Goal: Task Accomplishment & Management: Complete application form

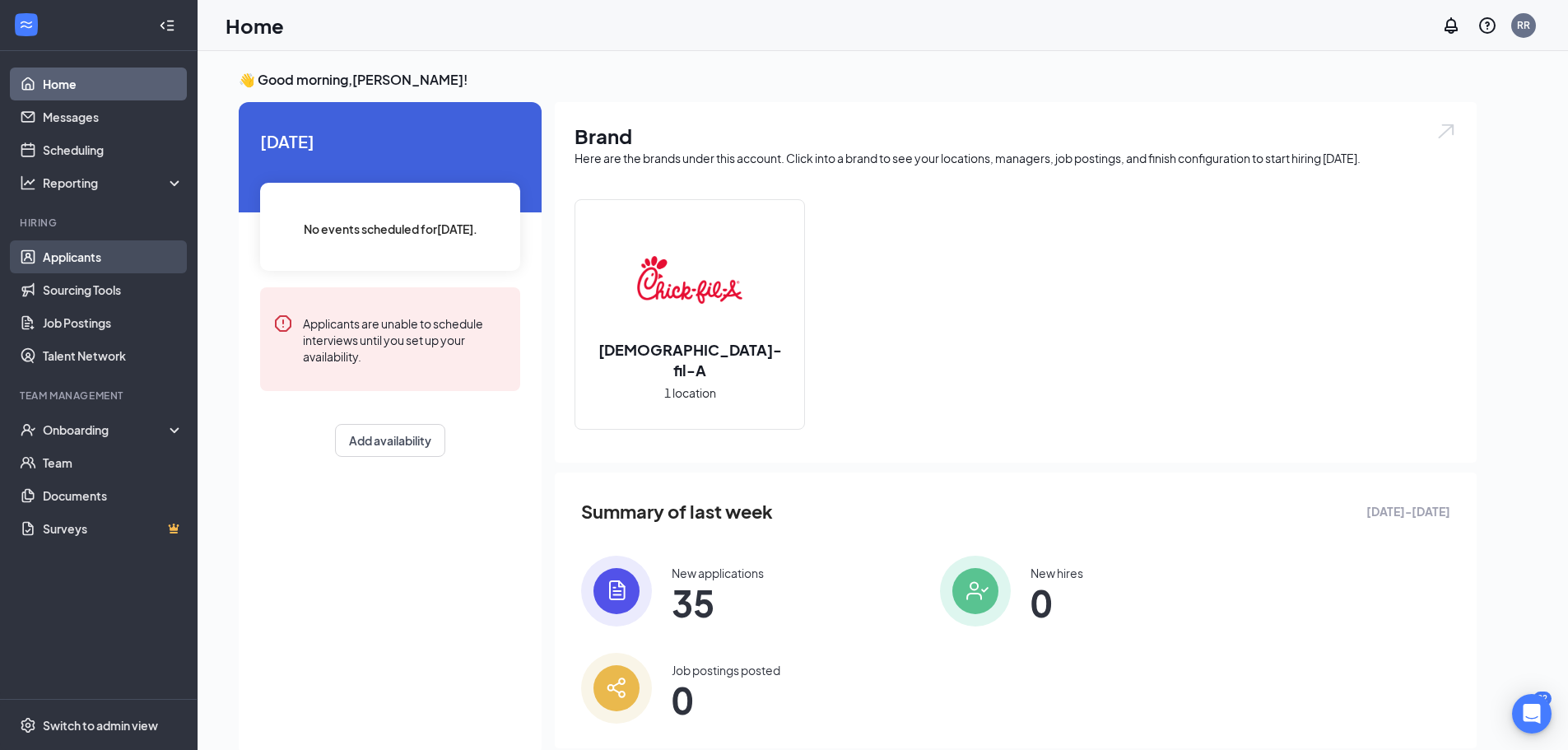
click at [82, 264] on link "Applicants" at bounding box center [112, 257] width 140 height 33
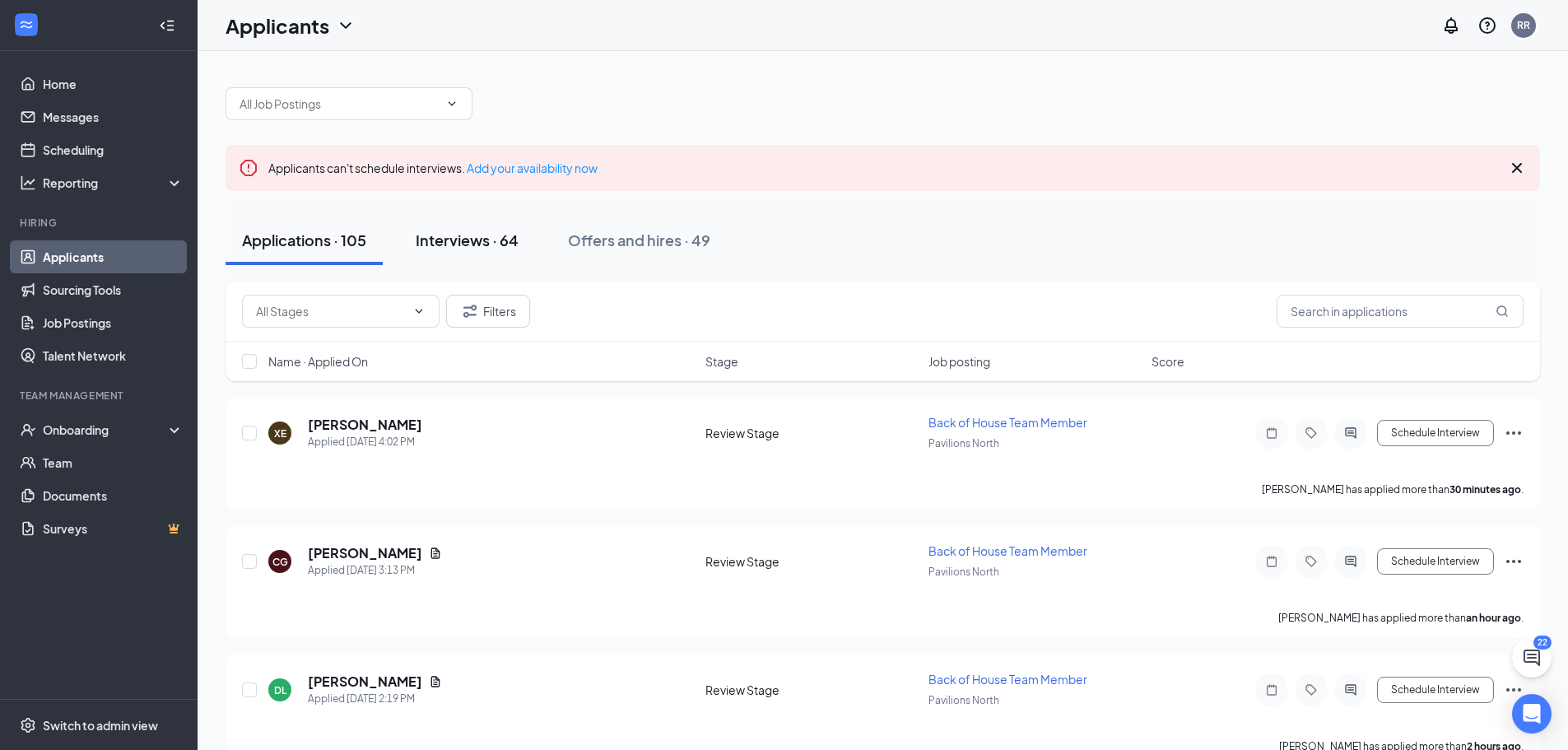
click at [493, 244] on div "Interviews · 64" at bounding box center [467, 239] width 103 height 20
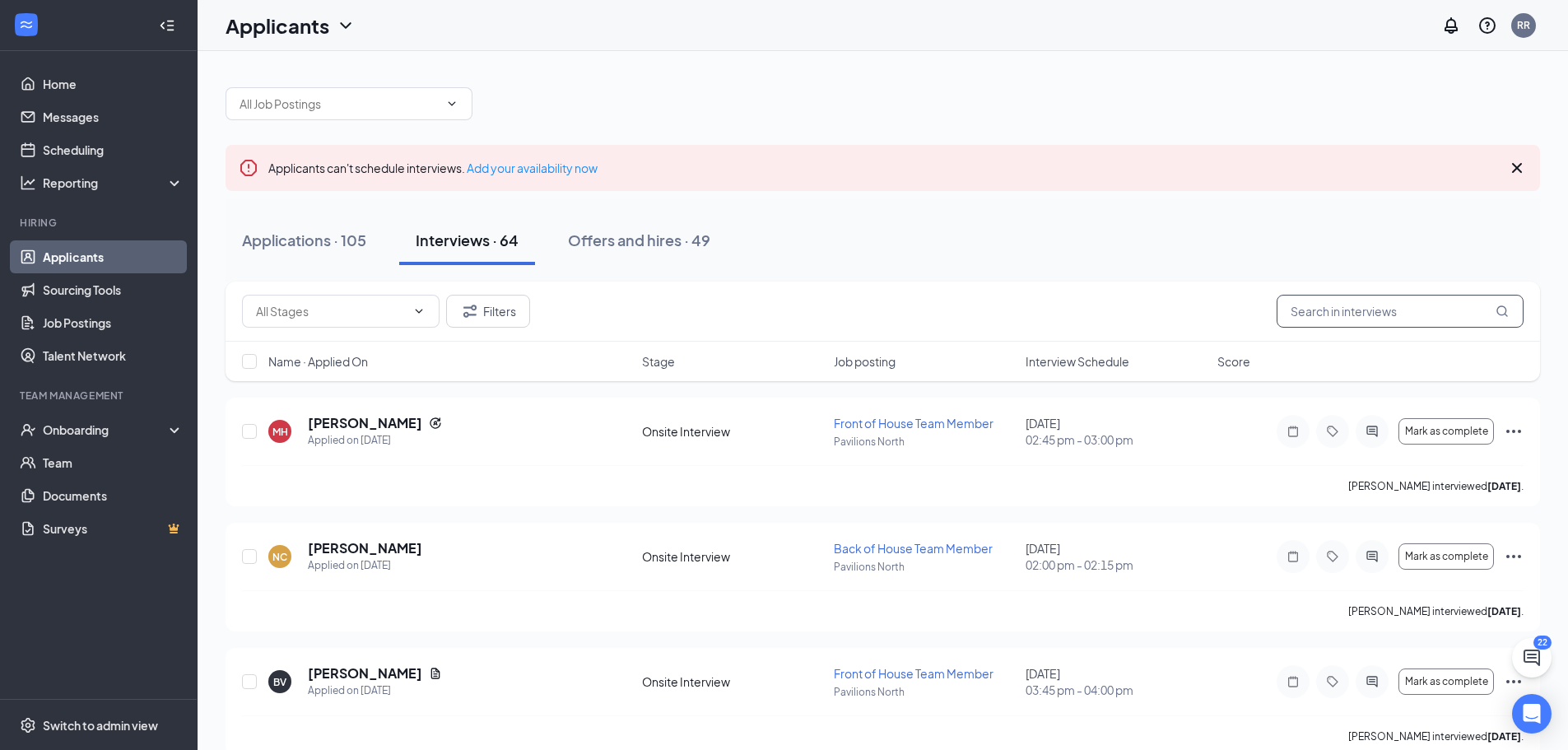
click at [1361, 311] on input "text" at bounding box center [1399, 311] width 247 height 33
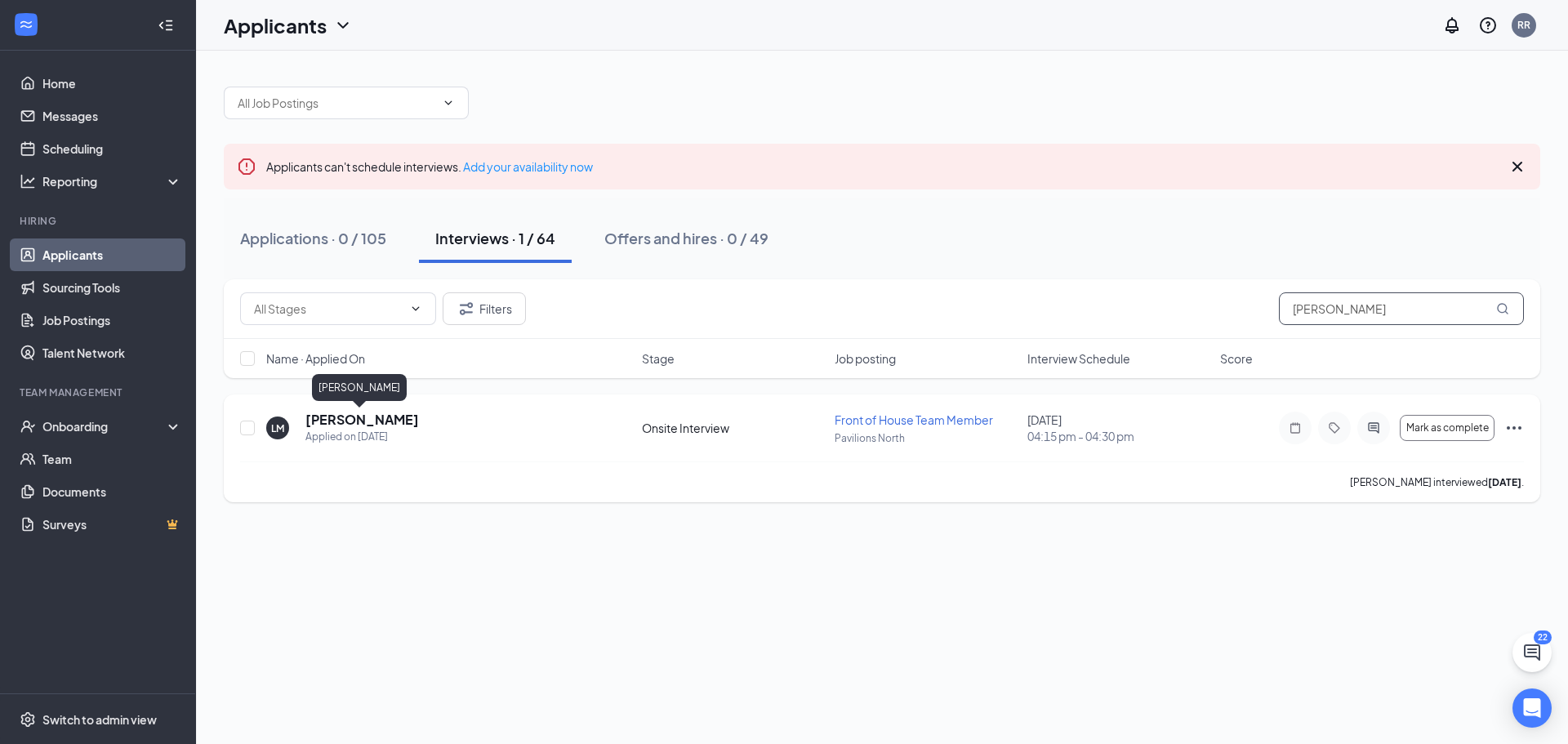
type input "[PERSON_NAME]"
click at [337, 426] on h5 "[PERSON_NAME]" at bounding box center [362, 420] width 113 height 18
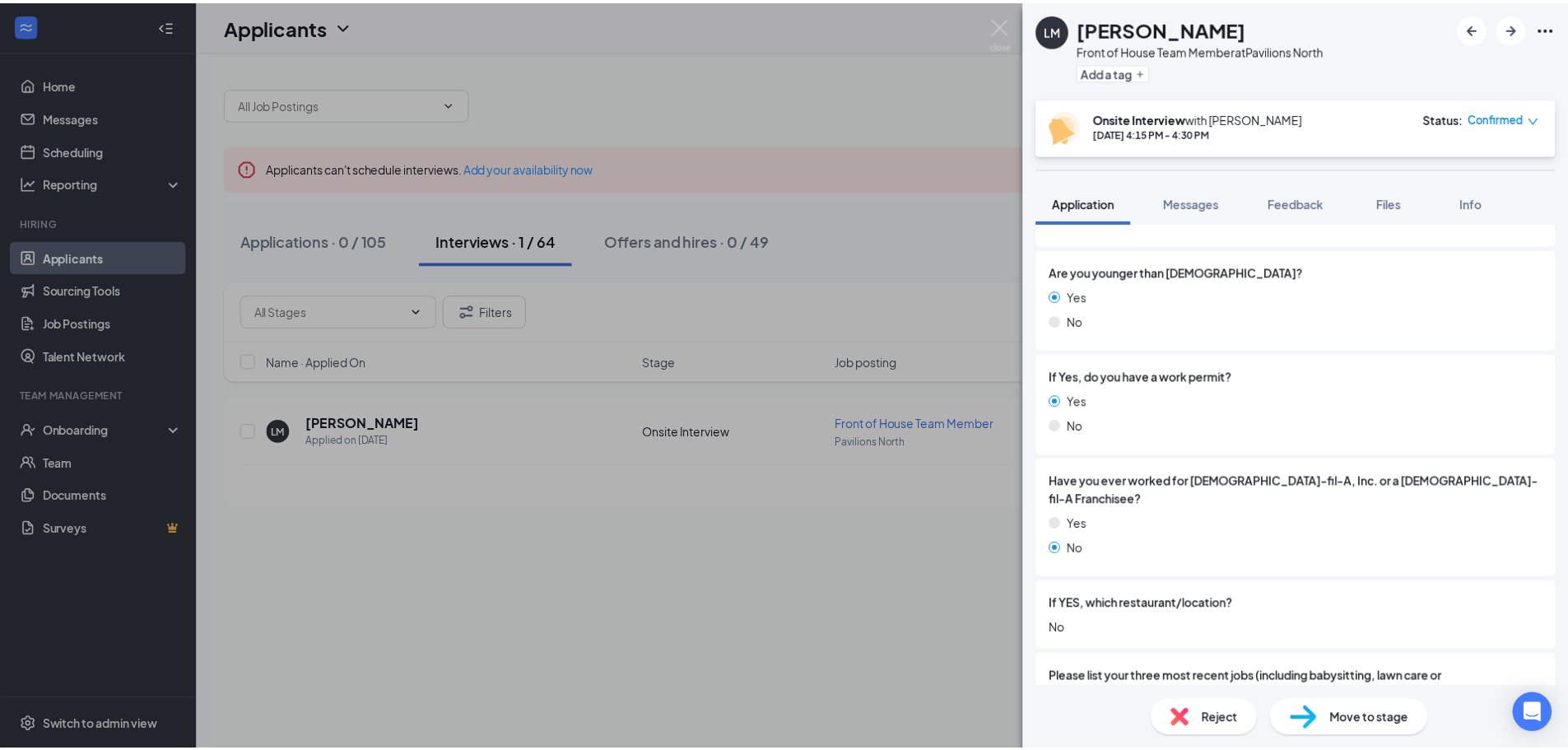
scroll to position [412, 0]
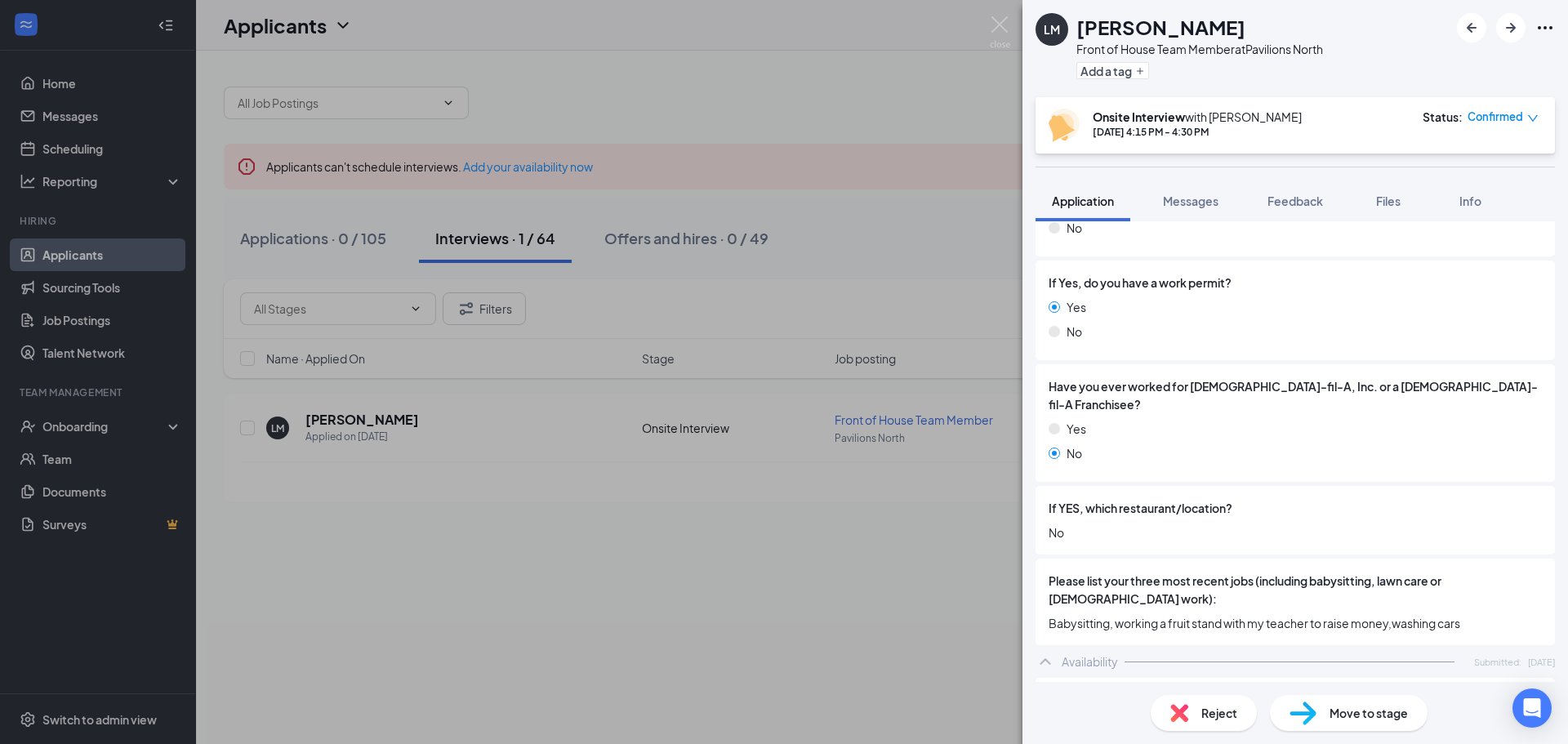
click at [1309, 714] on img at bounding box center [1303, 713] width 27 height 24
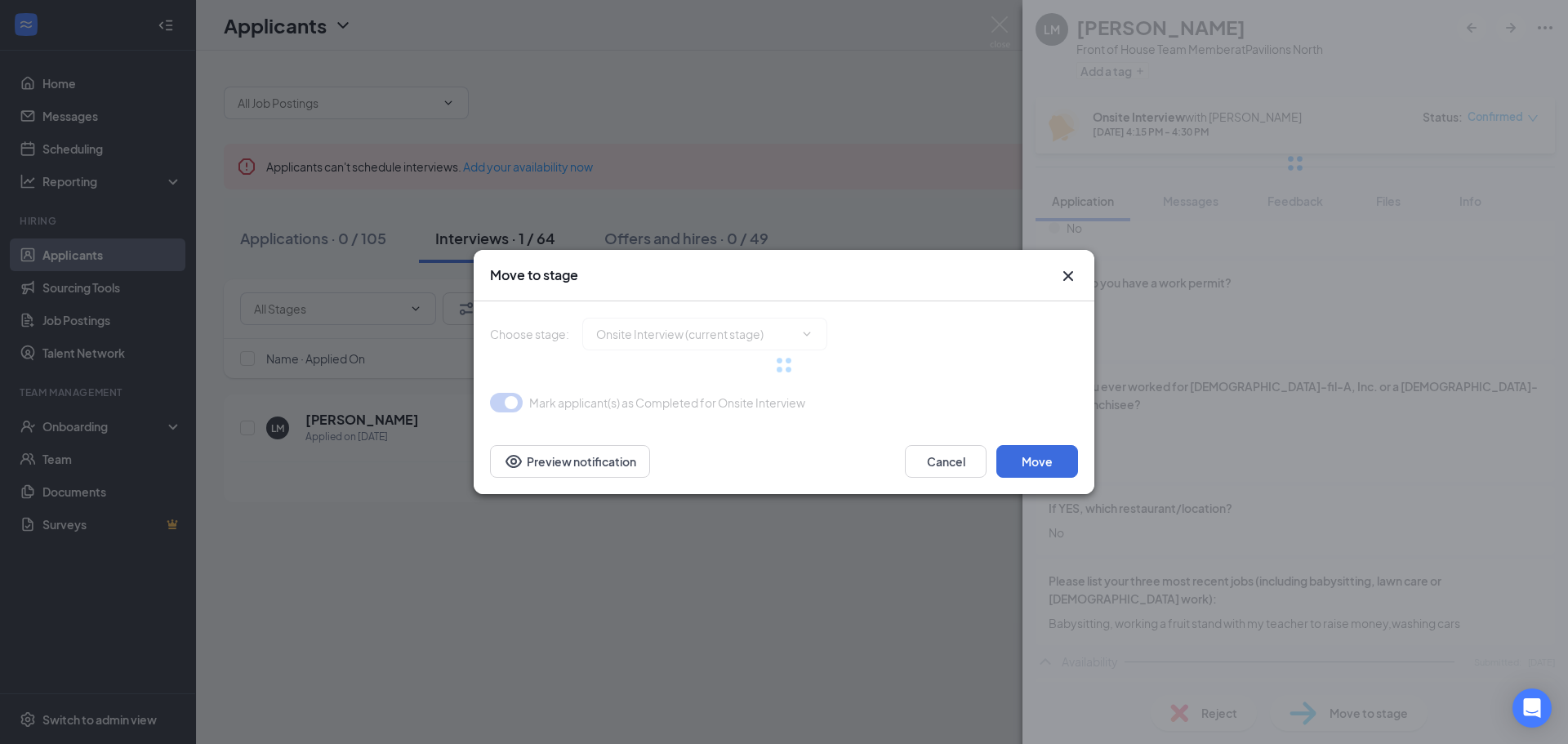
type input "Hiring Complete (final stage)"
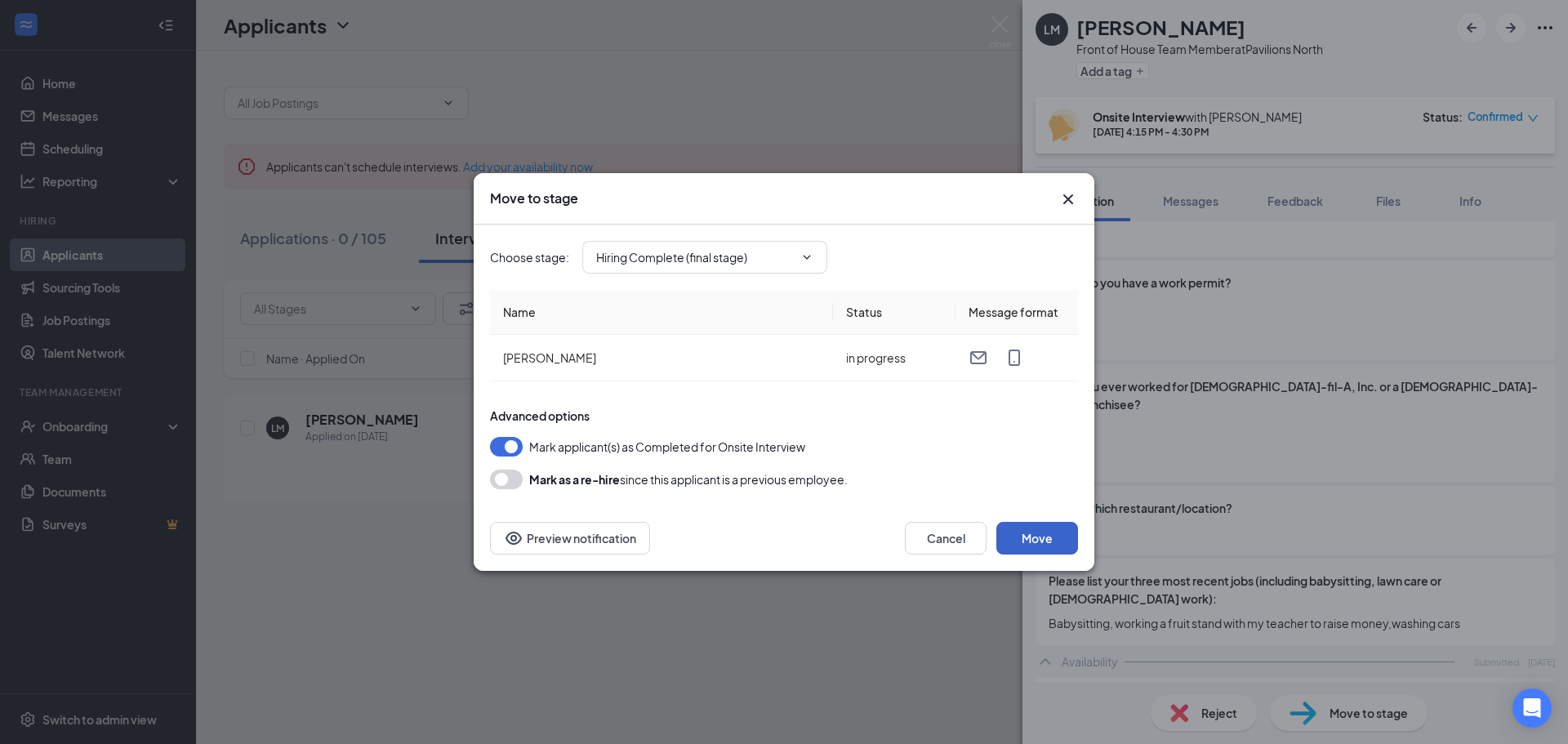
click at [1021, 533] on button "Move" at bounding box center [1037, 538] width 82 height 33
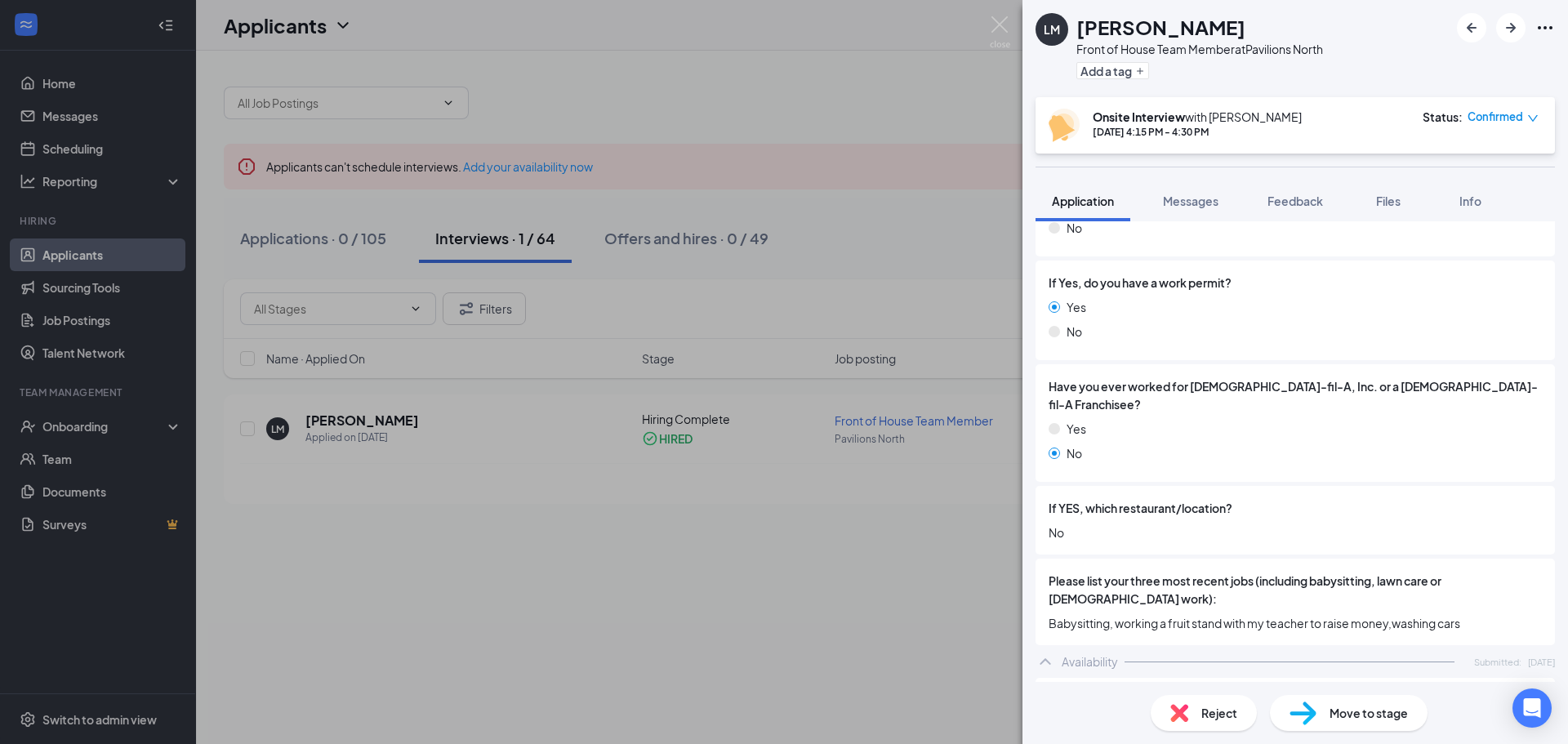
click at [96, 426] on div "LM [PERSON_NAME] Front of House Team Member at Pavilions North Add a tag Onsite…" at bounding box center [784, 372] width 1568 height 744
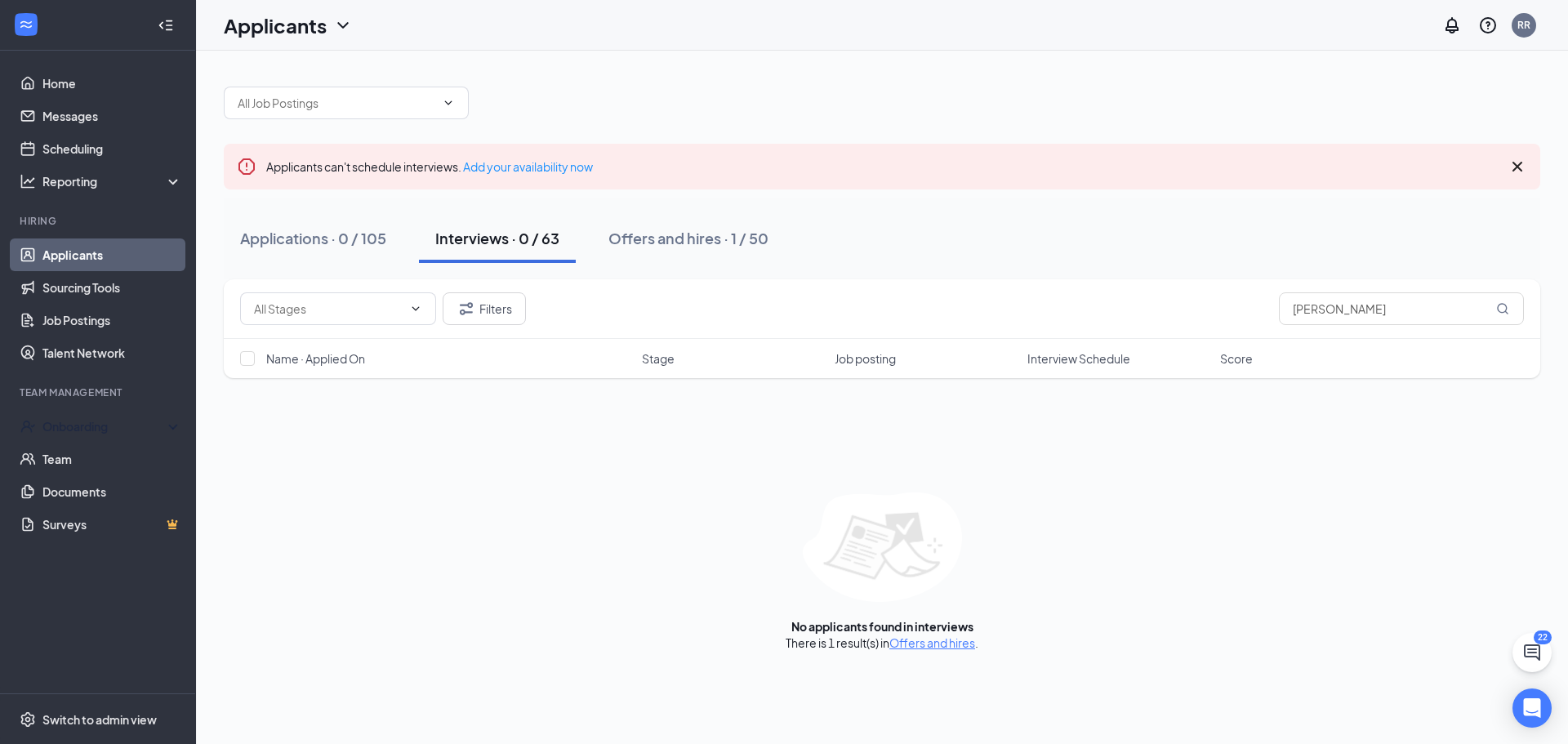
click at [96, 426] on div "Onboarding" at bounding box center [105, 426] width 126 height 16
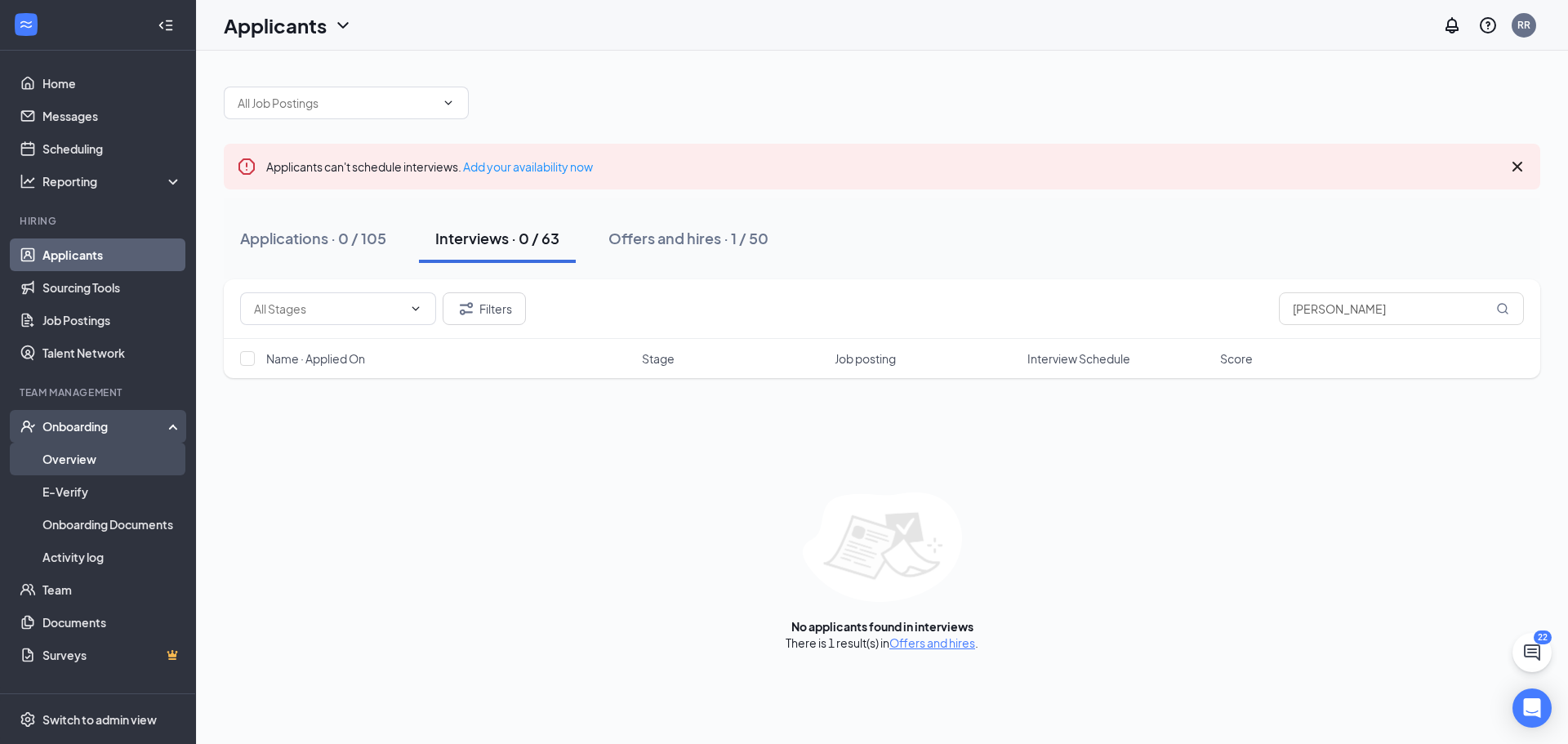
click at [106, 473] on link "Overview" at bounding box center [111, 459] width 139 height 33
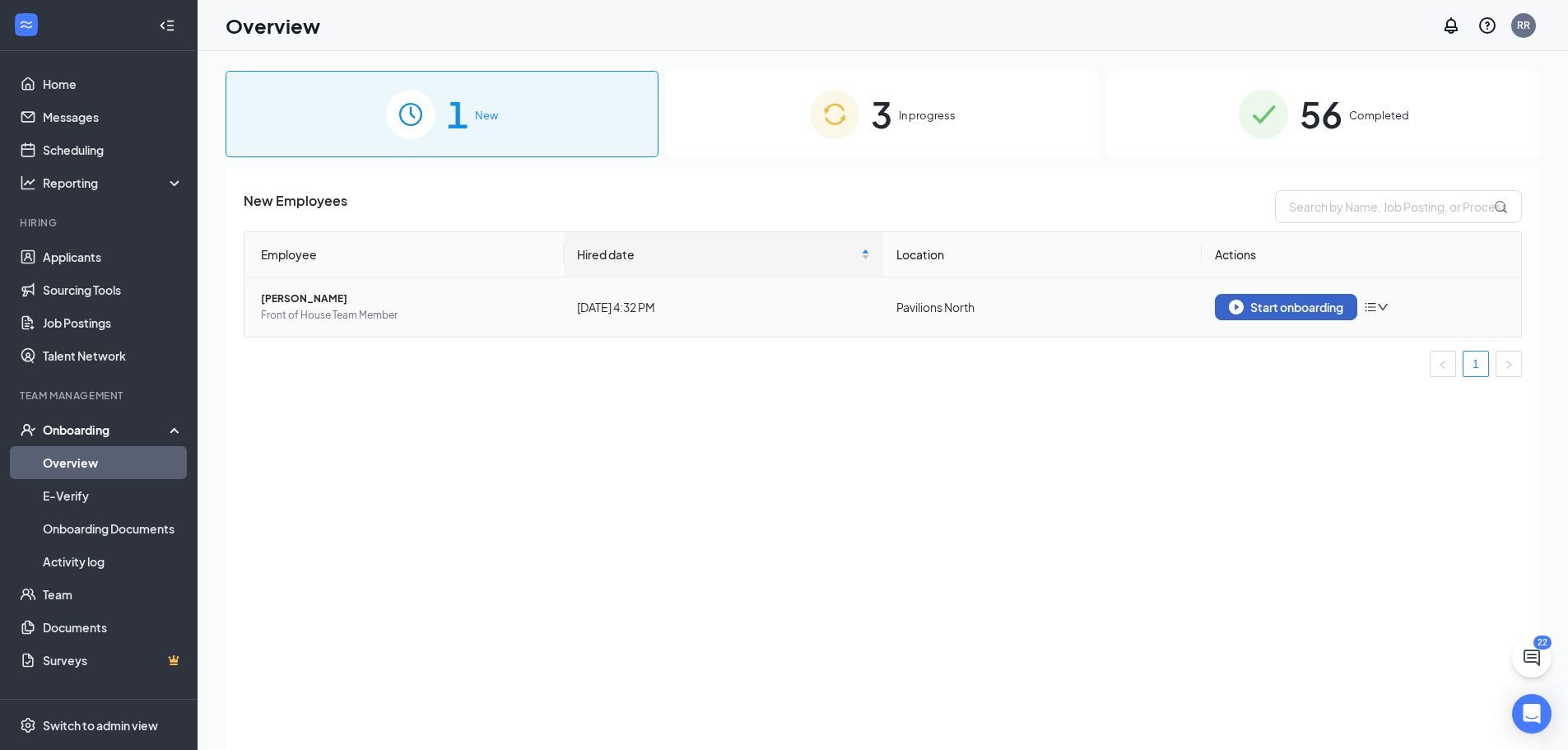
click at [1242, 305] on img "button" at bounding box center [1236, 306] width 15 height 15
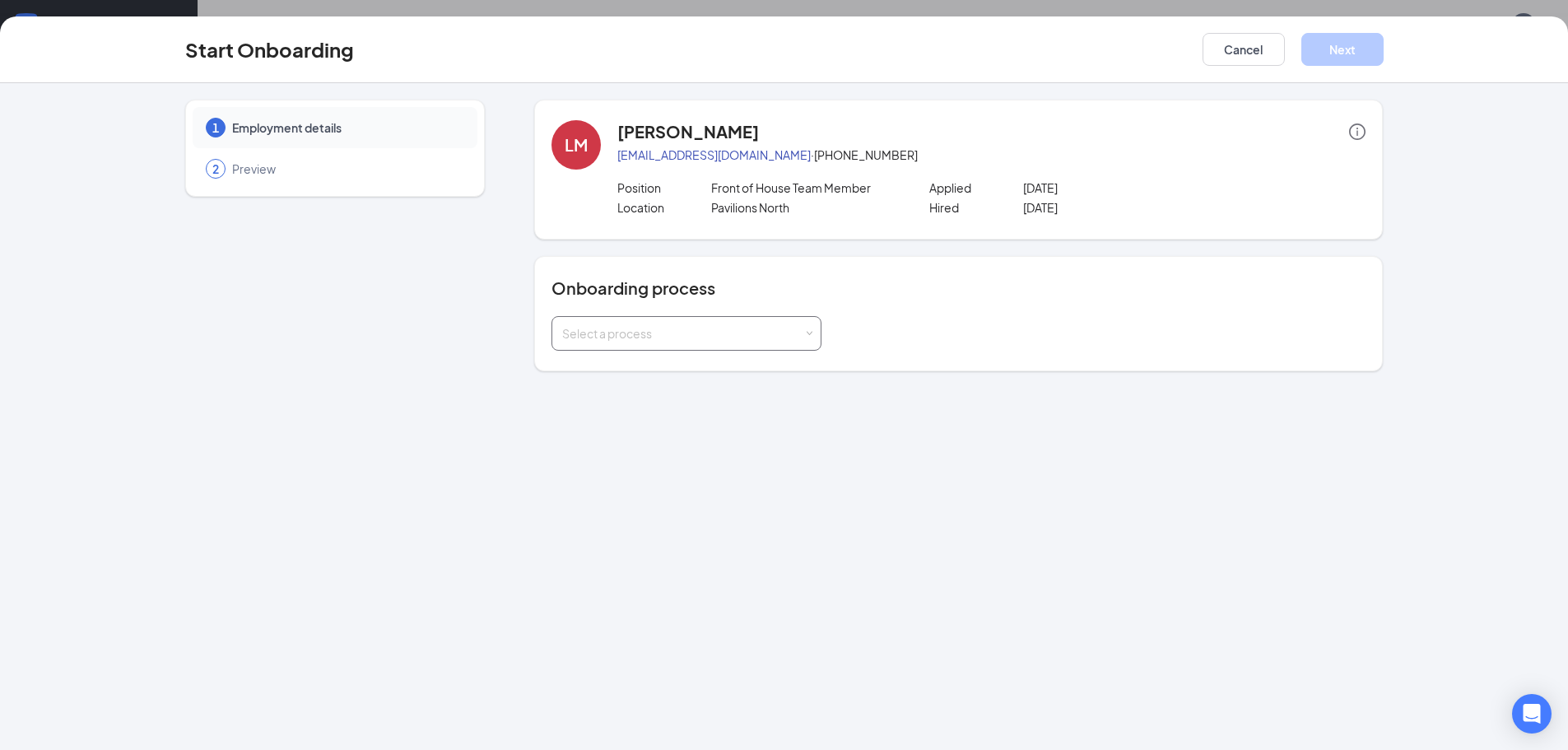
click at [615, 330] on div "Select a process" at bounding box center [683, 333] width 241 height 16
click at [615, 371] on span "[DEMOGRAPHIC_DATA]-fil-A Pavilions North Onboarding" at bounding box center [710, 367] width 304 height 15
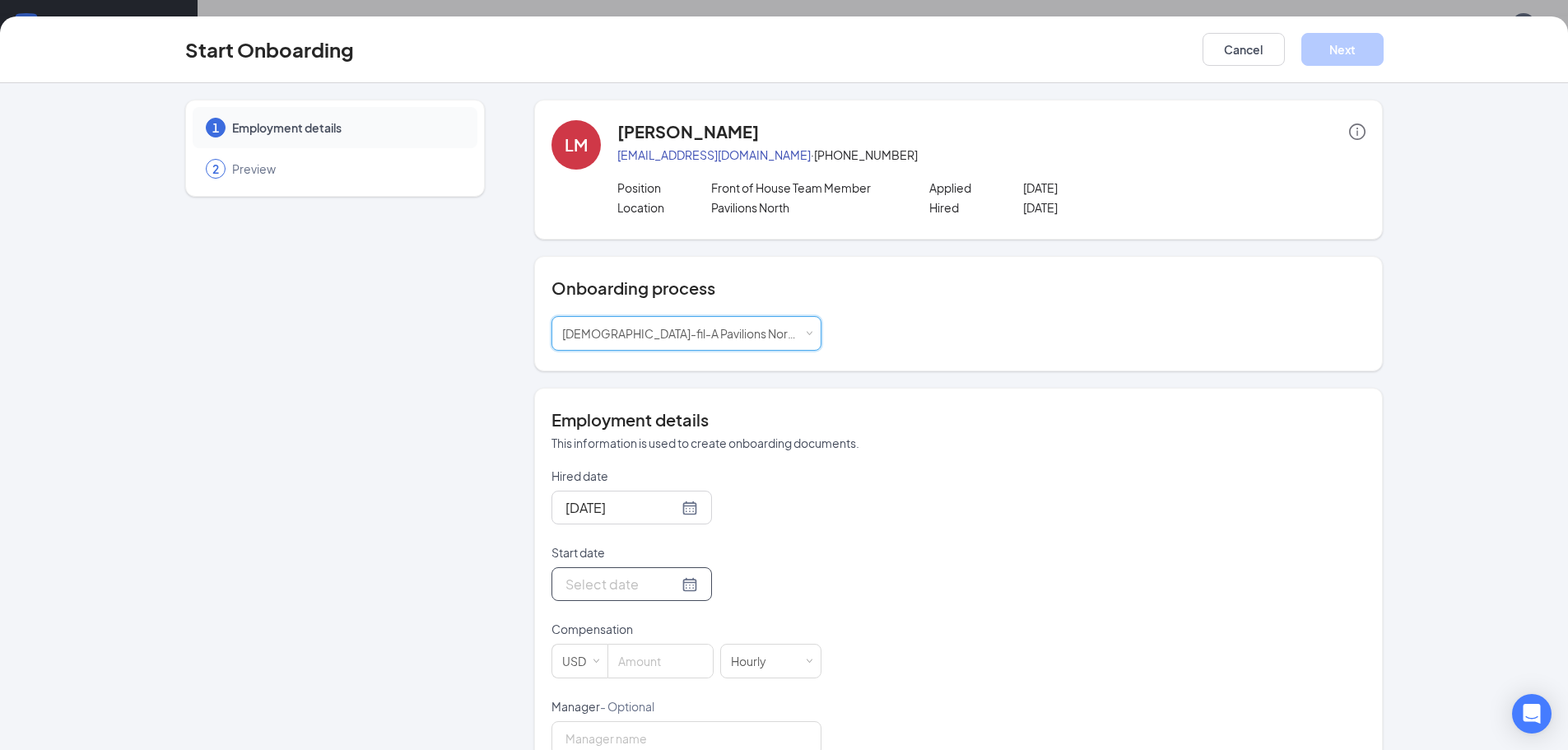
click at [672, 583] on div at bounding box center [631, 584] width 133 height 20
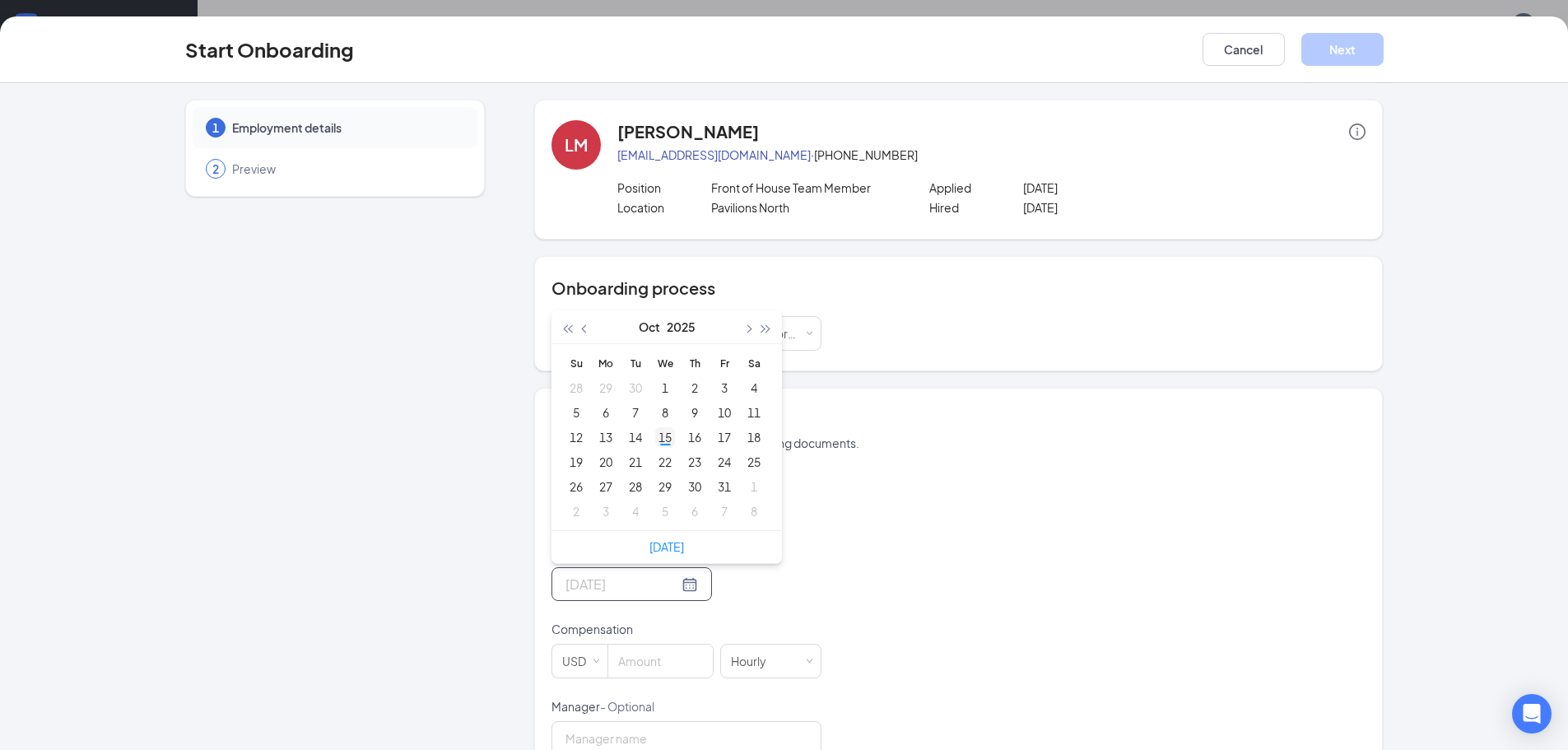
type input "[DATE]"
click at [660, 443] on div "15" at bounding box center [665, 437] width 19 height 19
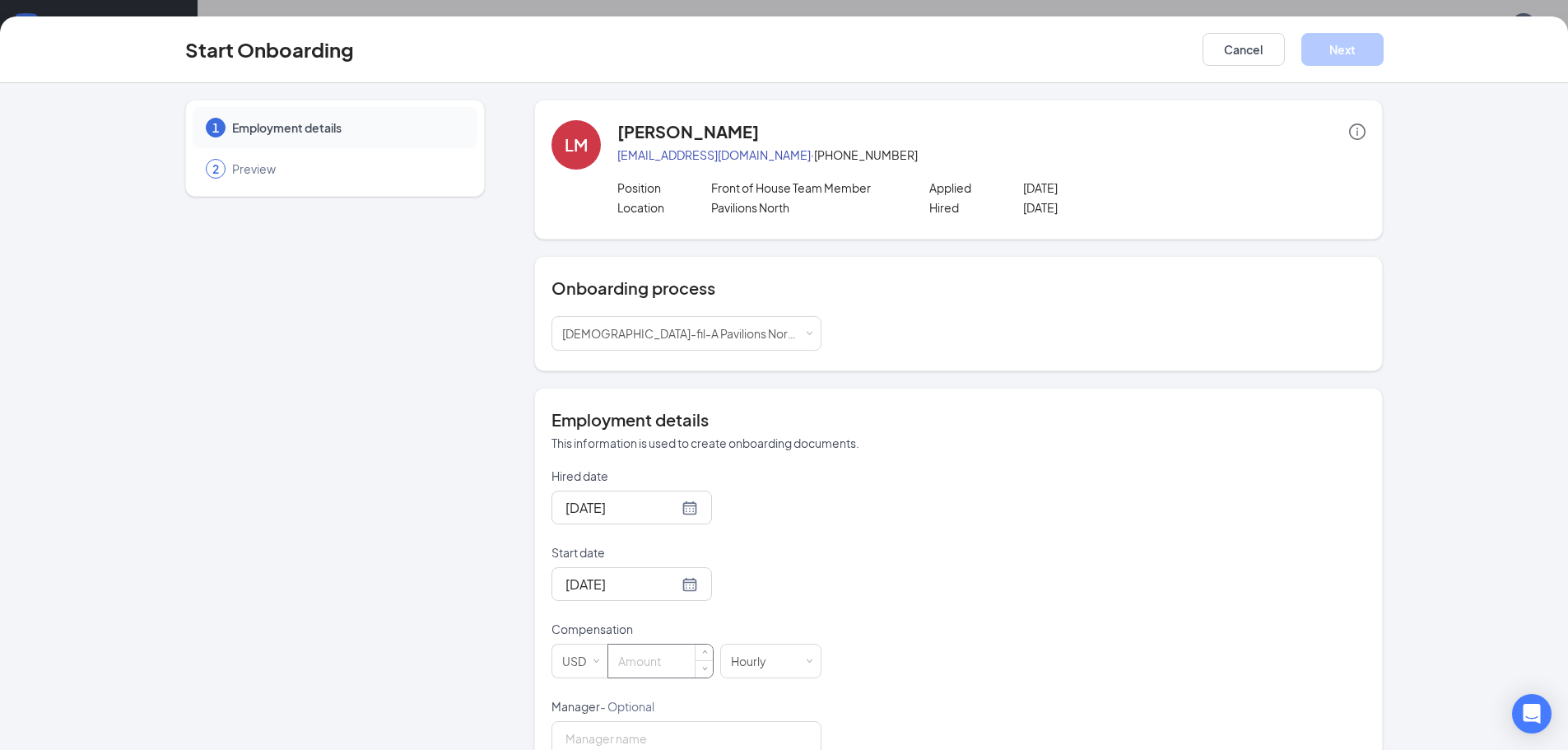
click at [662, 665] on input at bounding box center [661, 662] width 105 height 33
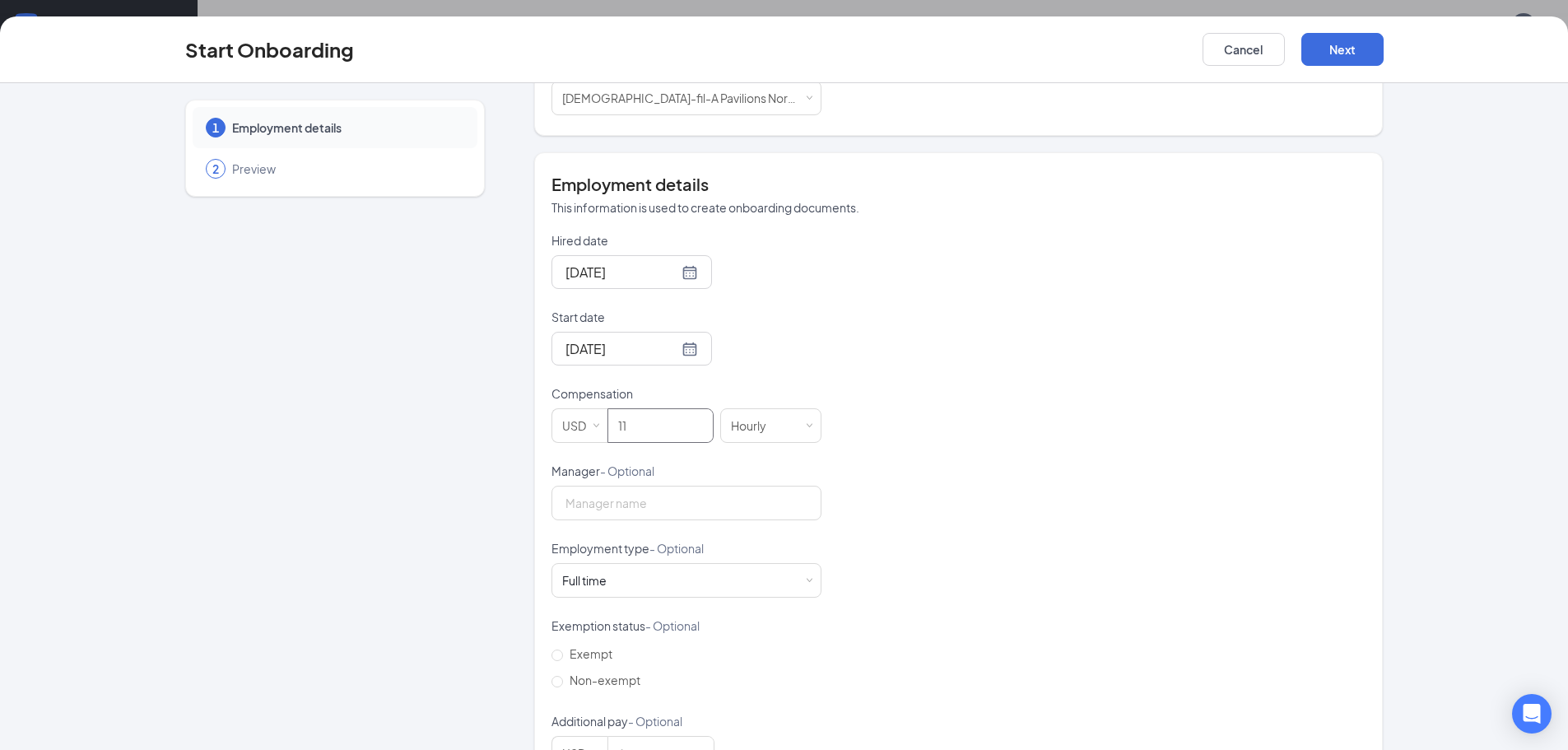
scroll to position [247, 0]
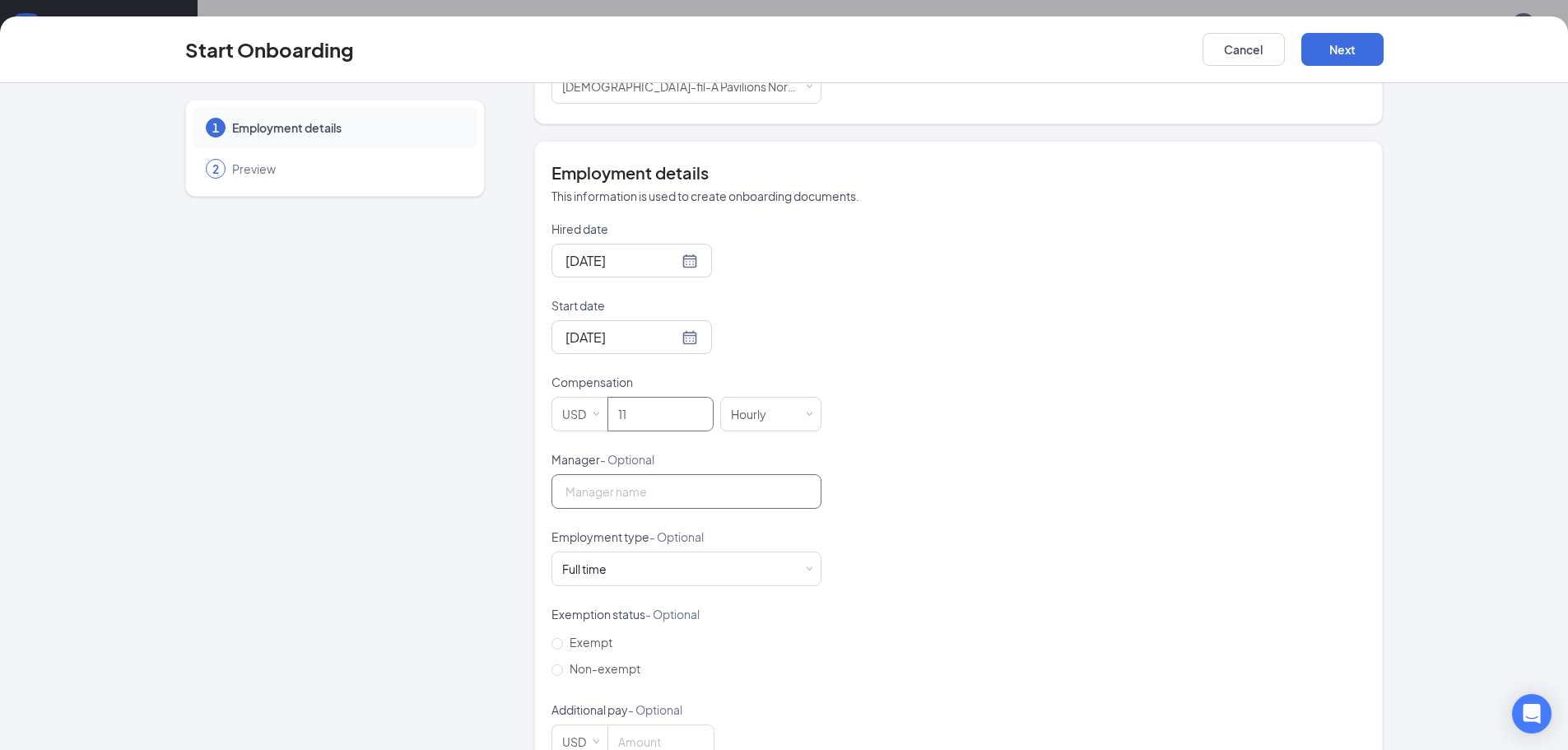
type input "11"
click at [673, 497] on input "Manager - Optional" at bounding box center [687, 492] width 270 height 35
type input "[PERSON_NAME]"
click at [574, 672] on span "Non-exempt" at bounding box center [604, 669] width 84 height 15
click at [563, 672] on input "Non-exempt" at bounding box center [558, 671] width 12 height 12
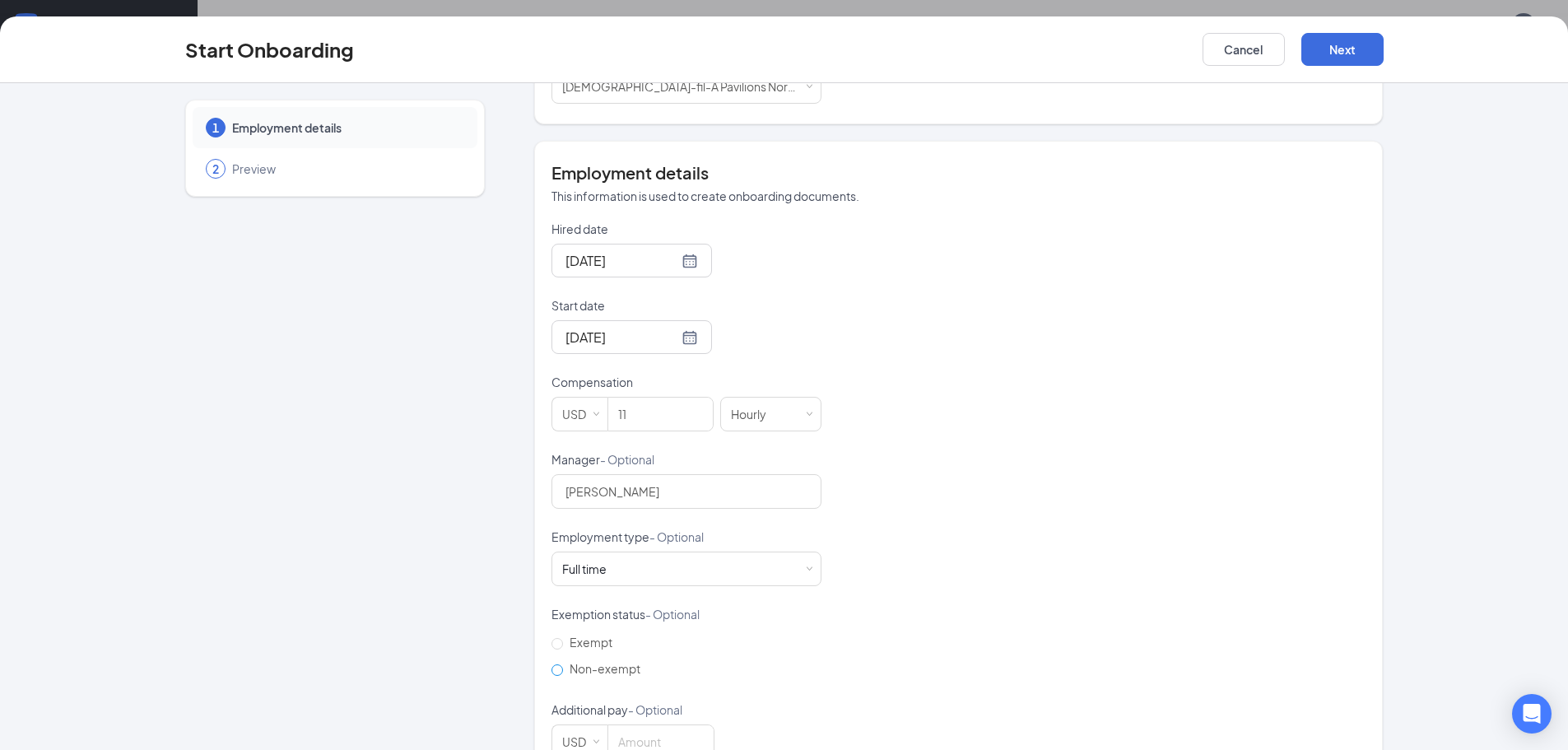
radio input "true"
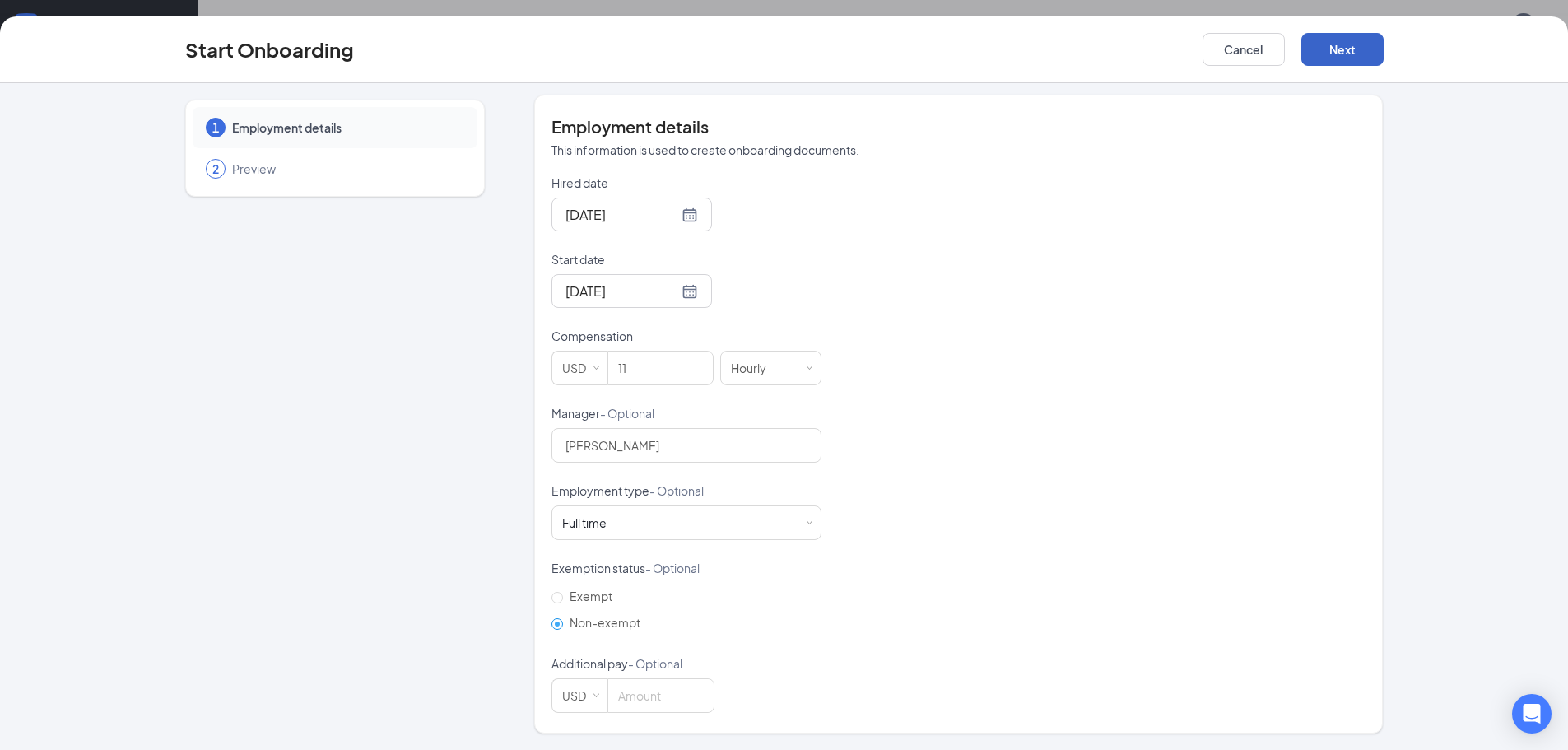
click at [1337, 42] on button "Next" at bounding box center [1342, 49] width 82 height 33
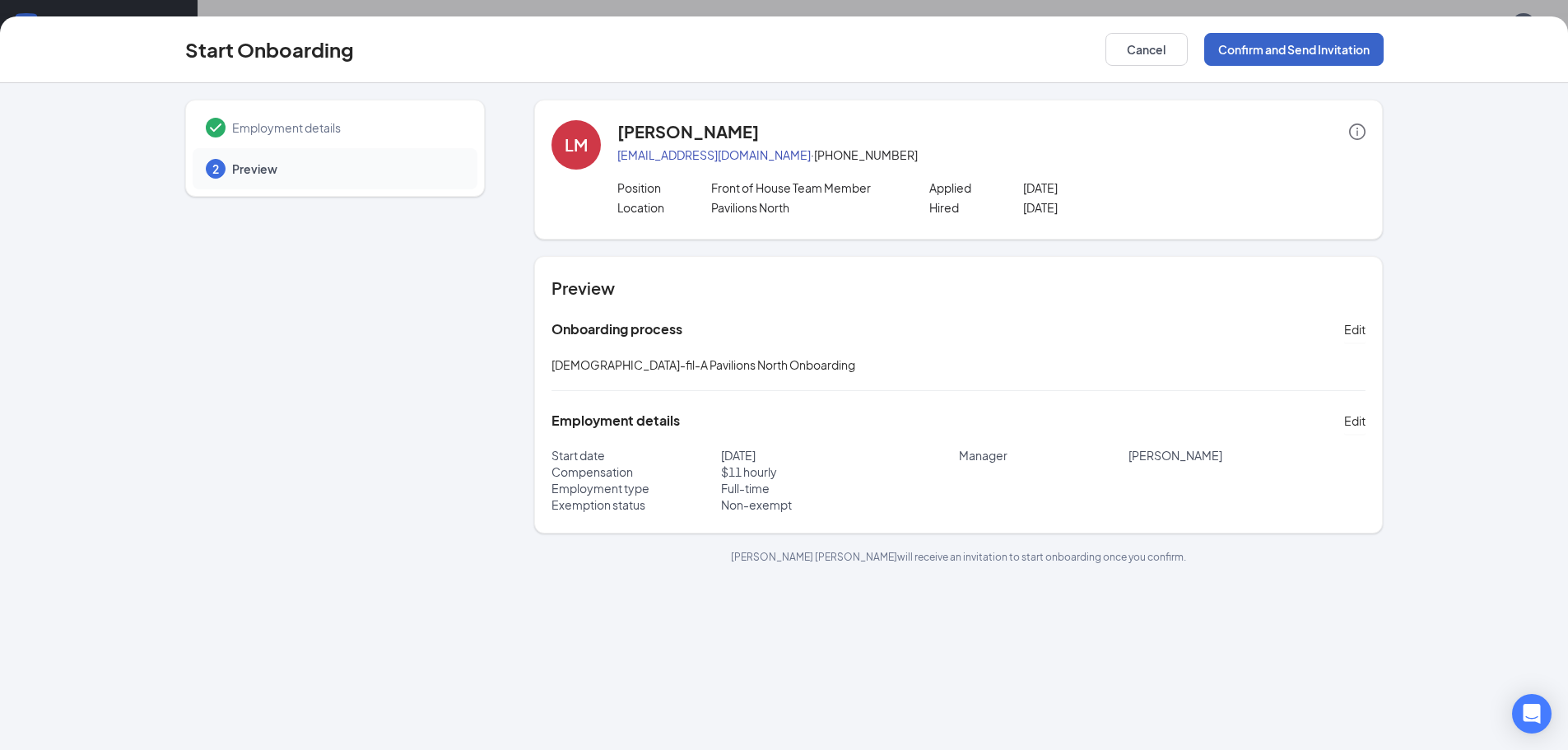
click at [1277, 46] on button "Confirm and Send Invitation" at bounding box center [1294, 49] width 179 height 33
